Goal: Register for event/course

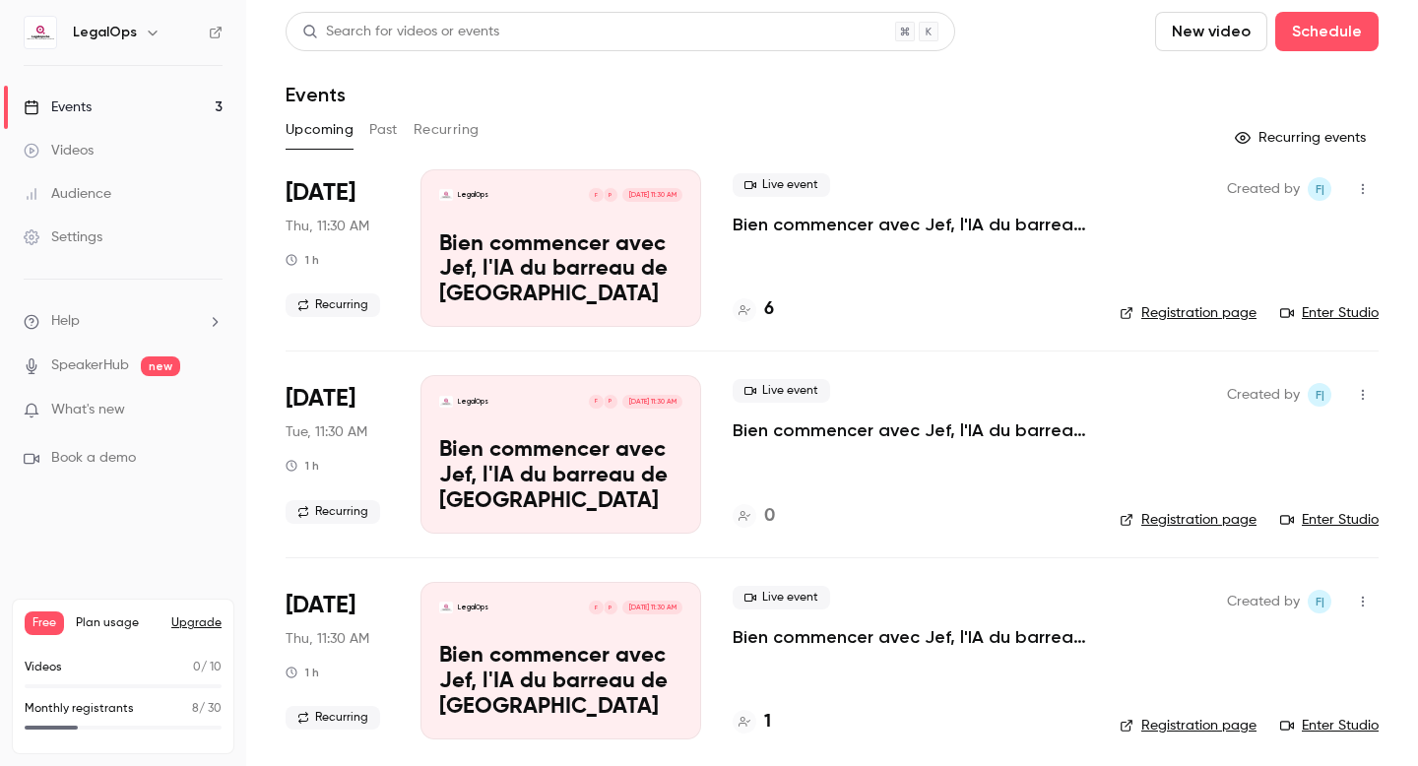
click at [210, 33] on icon at bounding box center [216, 33] width 12 height 12
click at [766, 310] on h4 "6" at bounding box center [769, 309] width 10 height 27
